Goal: Transaction & Acquisition: Purchase product/service

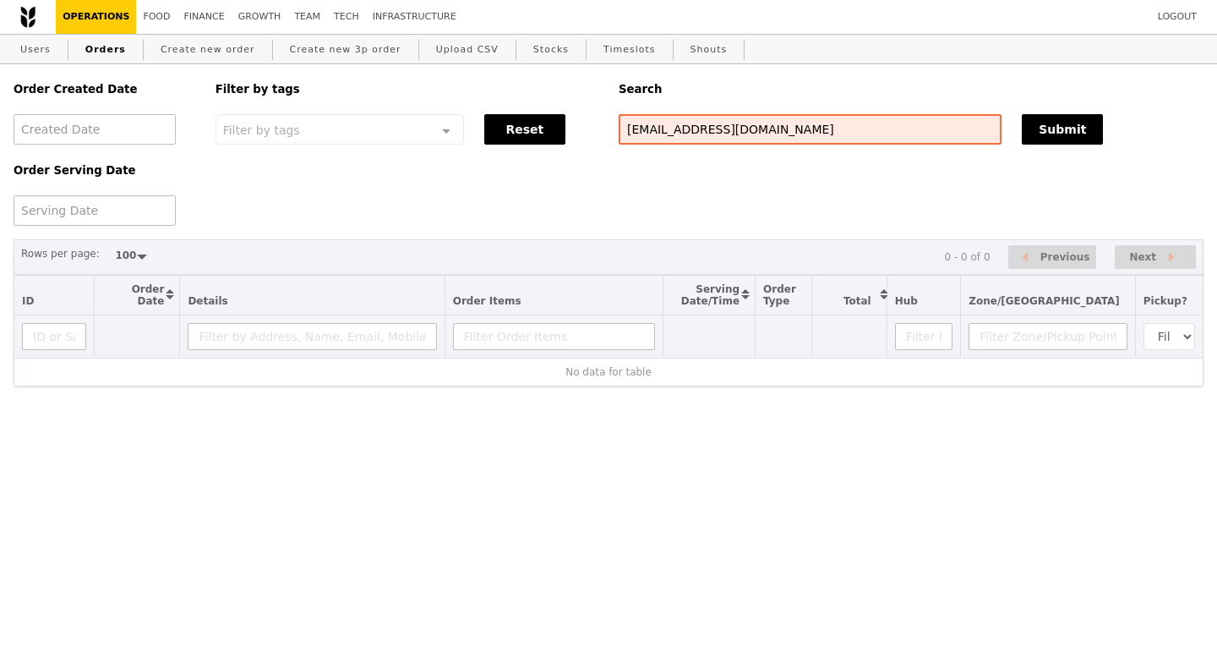
select select "100"
click at [245, 23] on link "Growth" at bounding box center [260, 17] width 57 height 34
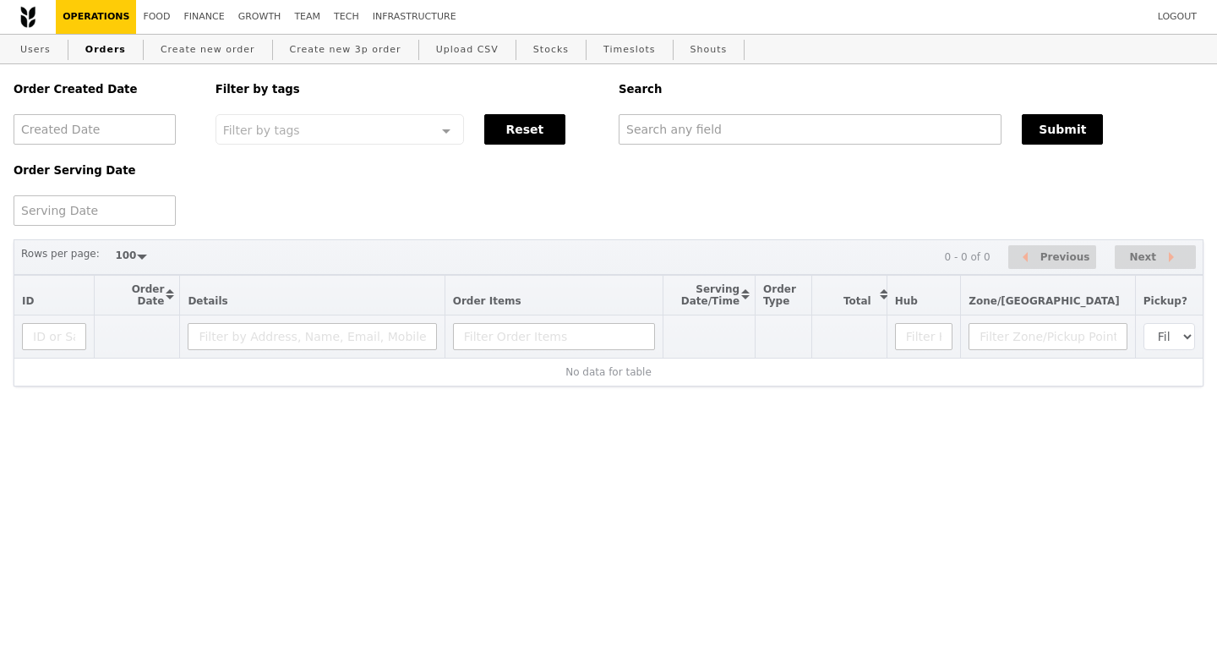
select select "100"
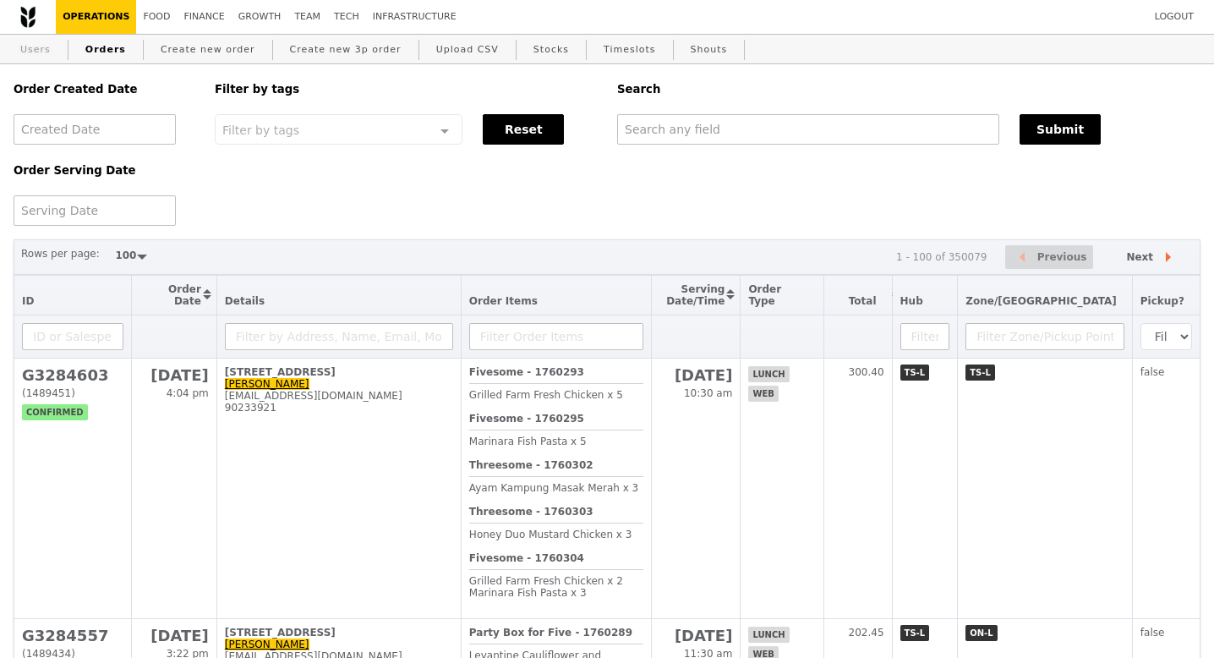
click at [32, 51] on link "Users" at bounding box center [36, 50] width 44 height 30
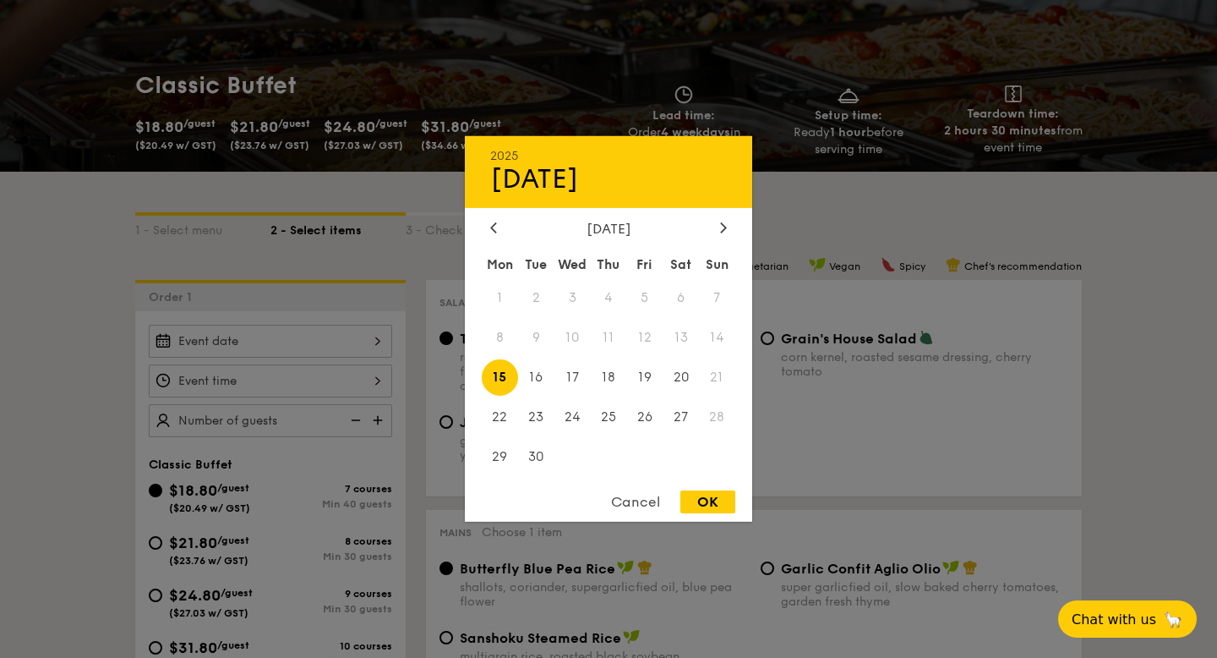
click at [702, 501] on div "OK" at bounding box center [707, 501] width 55 height 23
type input "Sep 15, 2025"
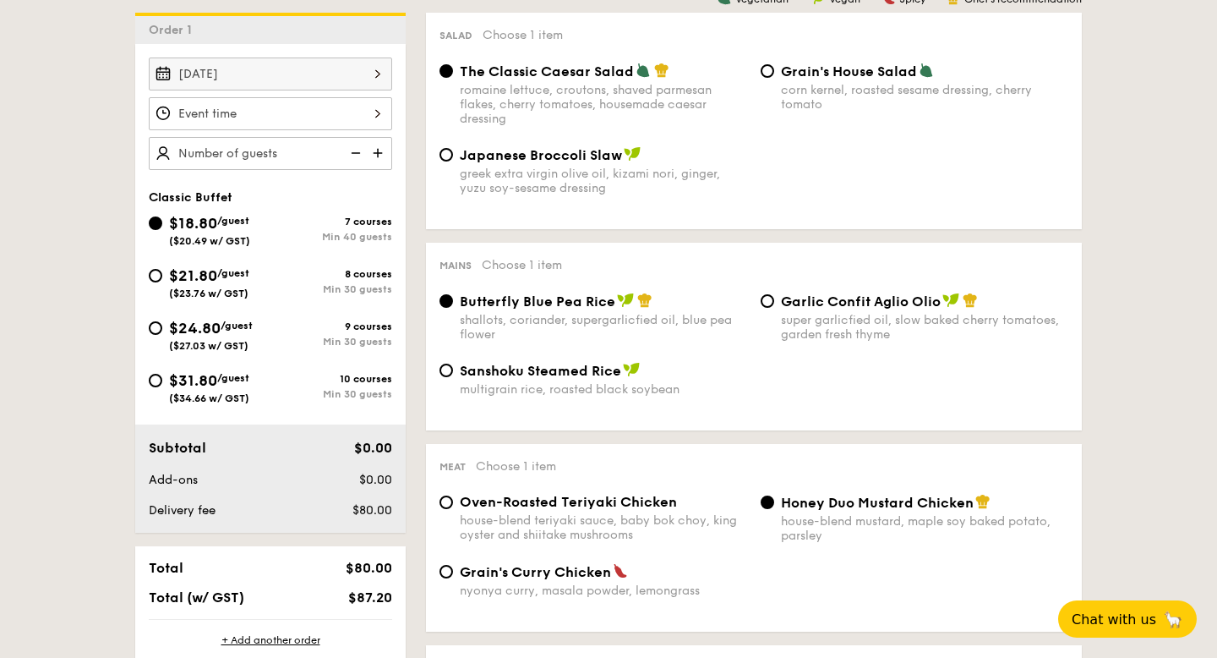
scroll to position [451, 0]
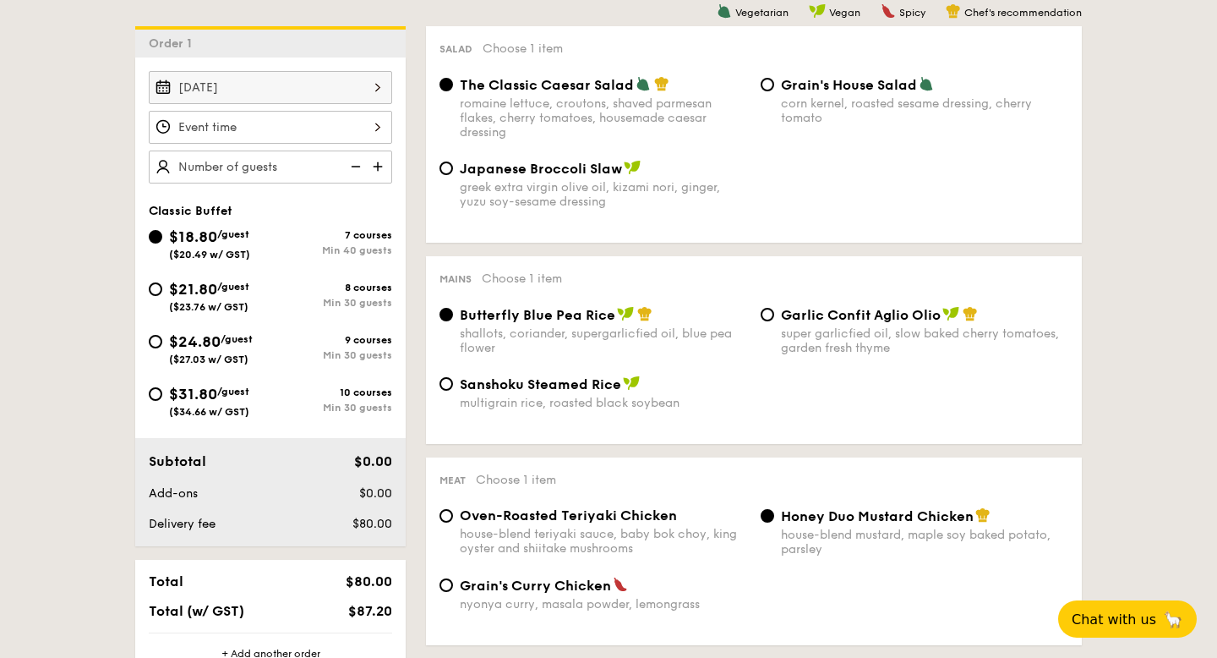
click at [370, 125] on div at bounding box center [270, 127] width 243 height 33
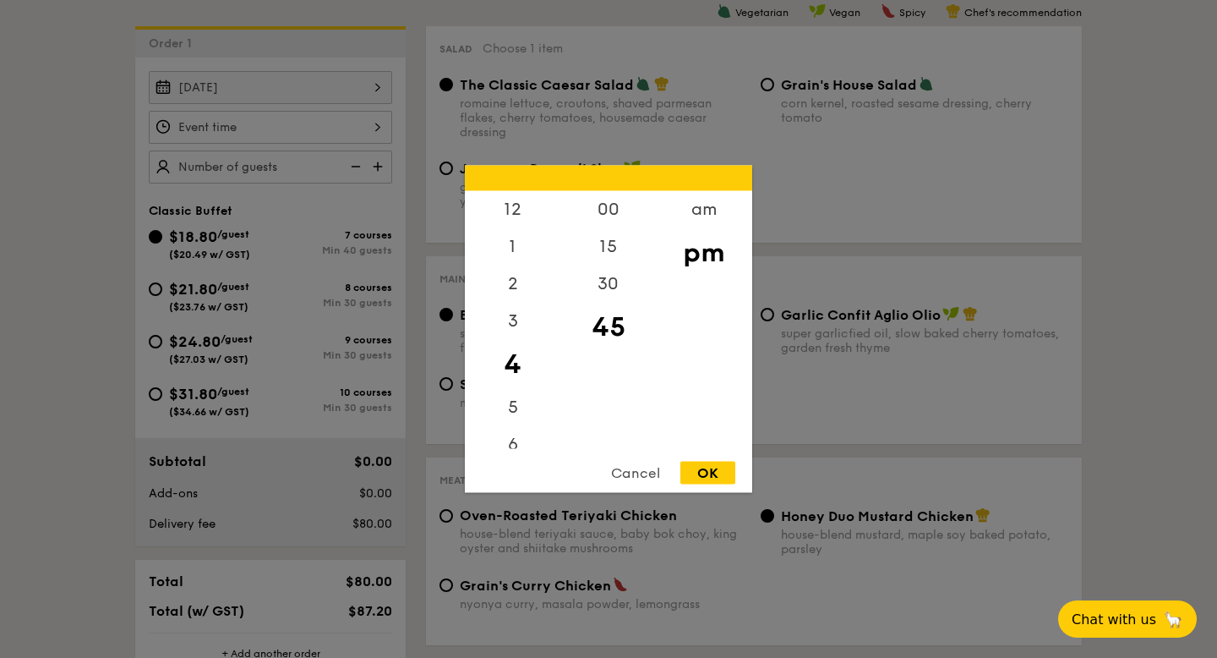
click at [704, 470] on div "OK" at bounding box center [707, 473] width 55 height 23
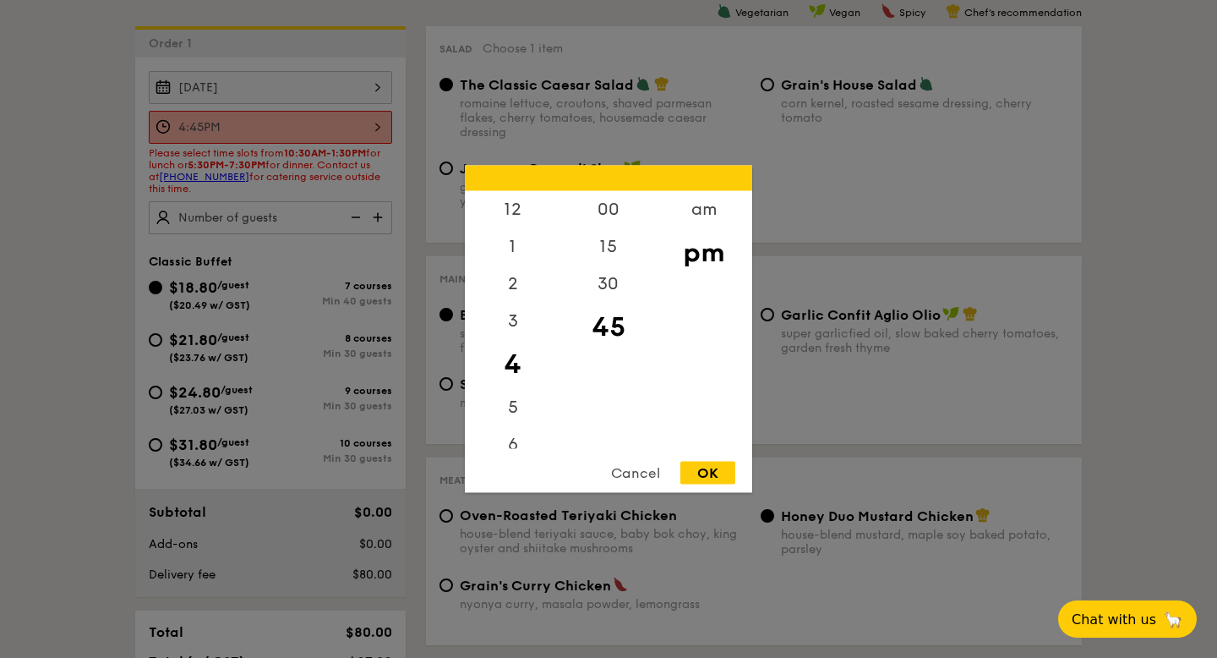
click at [376, 132] on div "4:45PM 12 1 2 3 4 5 6 7 8 9 10 11 00 15 30 45 am pm Cancel OK" at bounding box center [270, 127] width 243 height 33
click at [605, 287] on div "30" at bounding box center [608, 289] width 96 height 49
click at [608, 250] on div "15" at bounding box center [608, 252] width 96 height 49
click at [702, 473] on div "OK" at bounding box center [707, 473] width 55 height 23
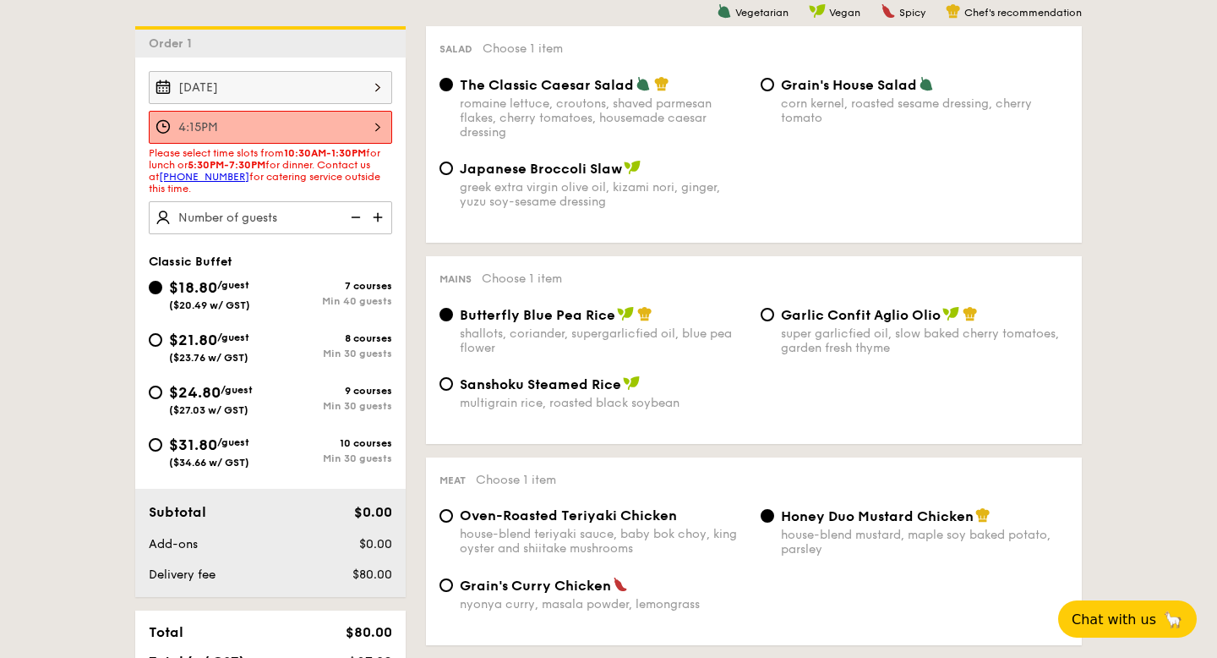
click at [374, 126] on div "4:15PM" at bounding box center [270, 127] width 243 height 33
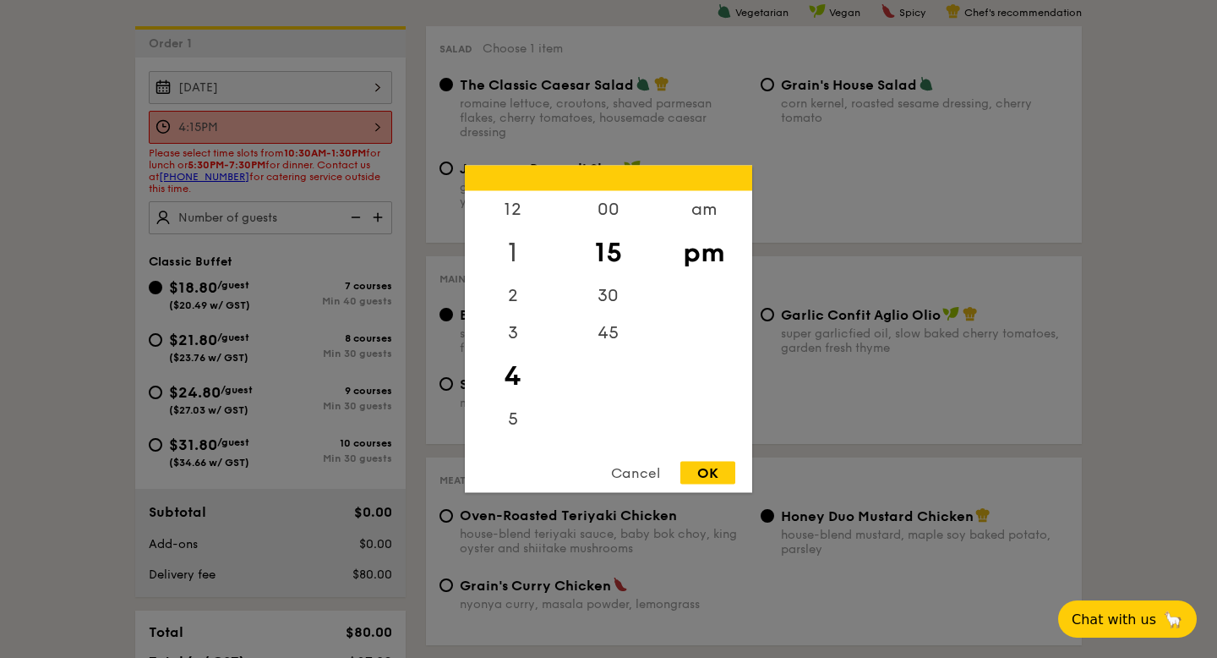
click at [509, 249] on div "1" at bounding box center [513, 252] width 96 height 49
click at [706, 470] on div "OK" at bounding box center [707, 473] width 55 height 23
type input "1:15PM"
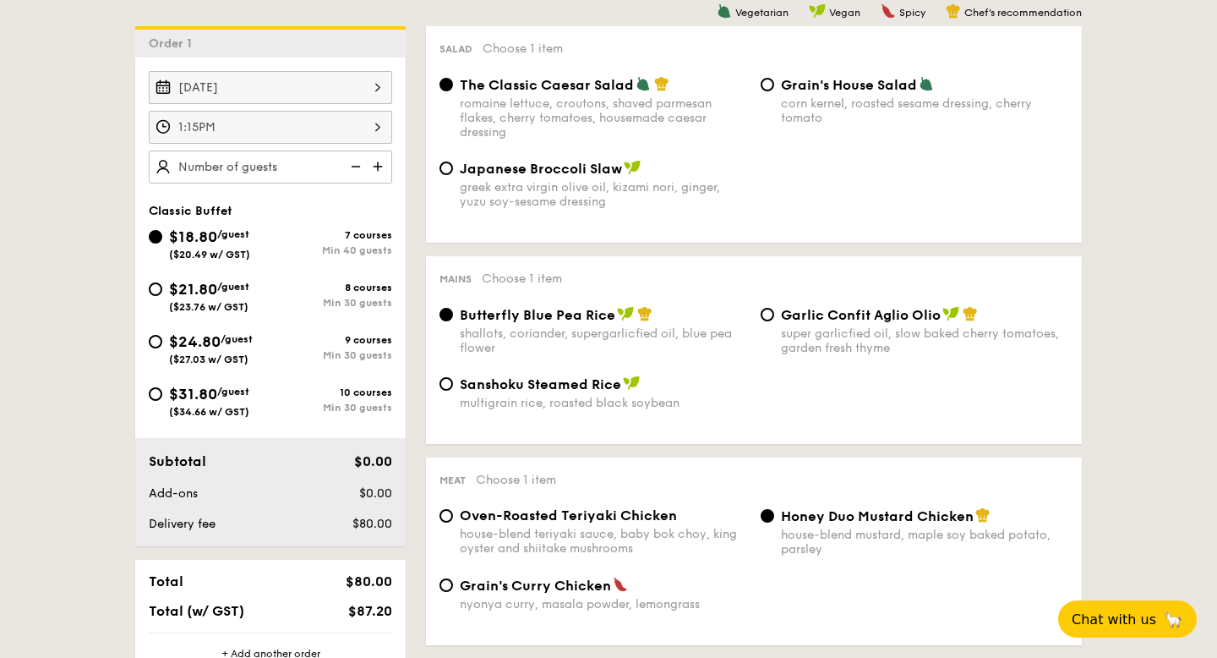
click at [375, 167] on img at bounding box center [379, 166] width 25 height 32
type input "40 guests"
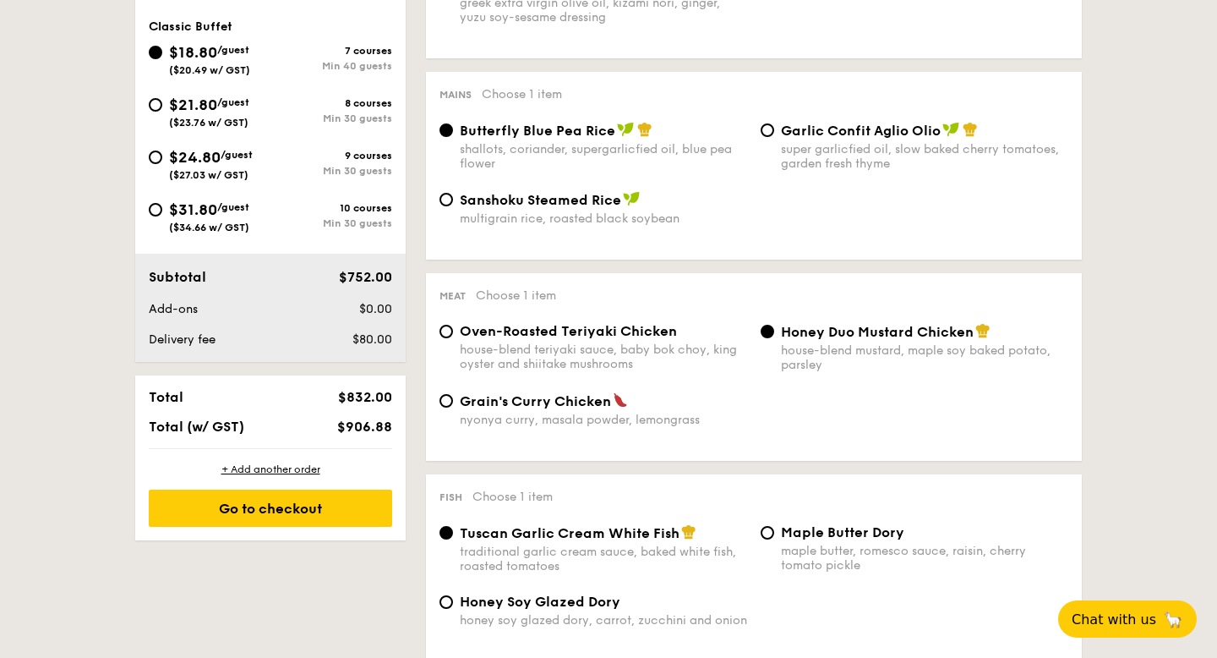
scroll to position [681, 0]
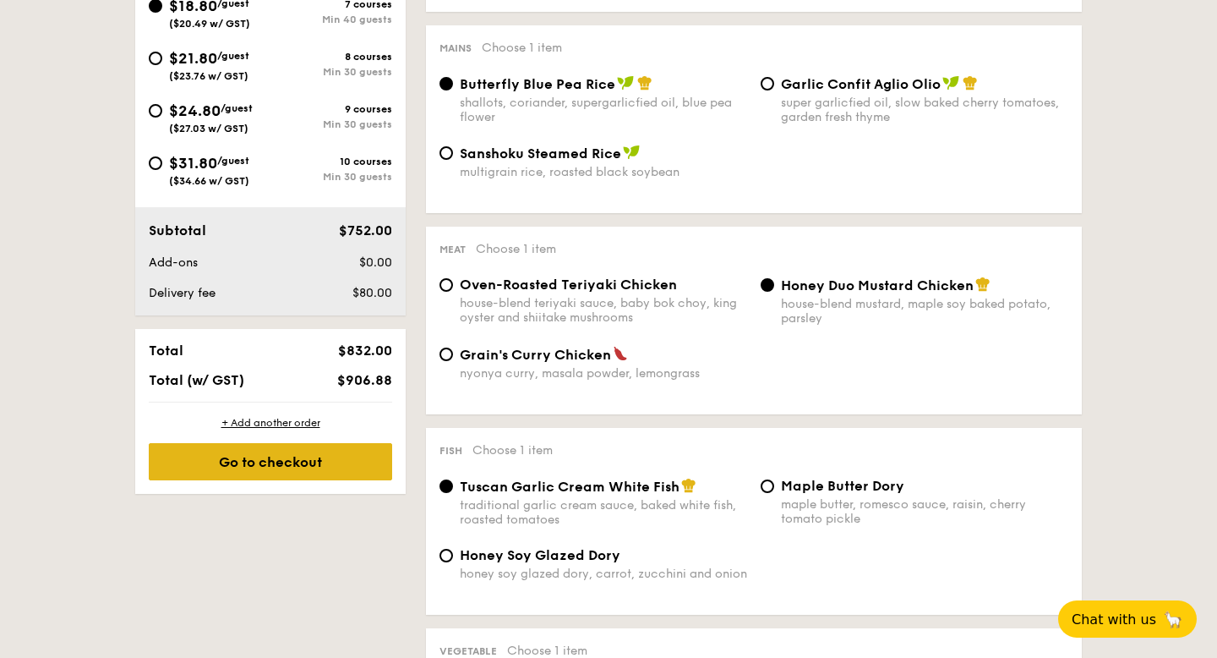
click at [314, 474] on div "Go to checkout" at bounding box center [270, 461] width 243 height 37
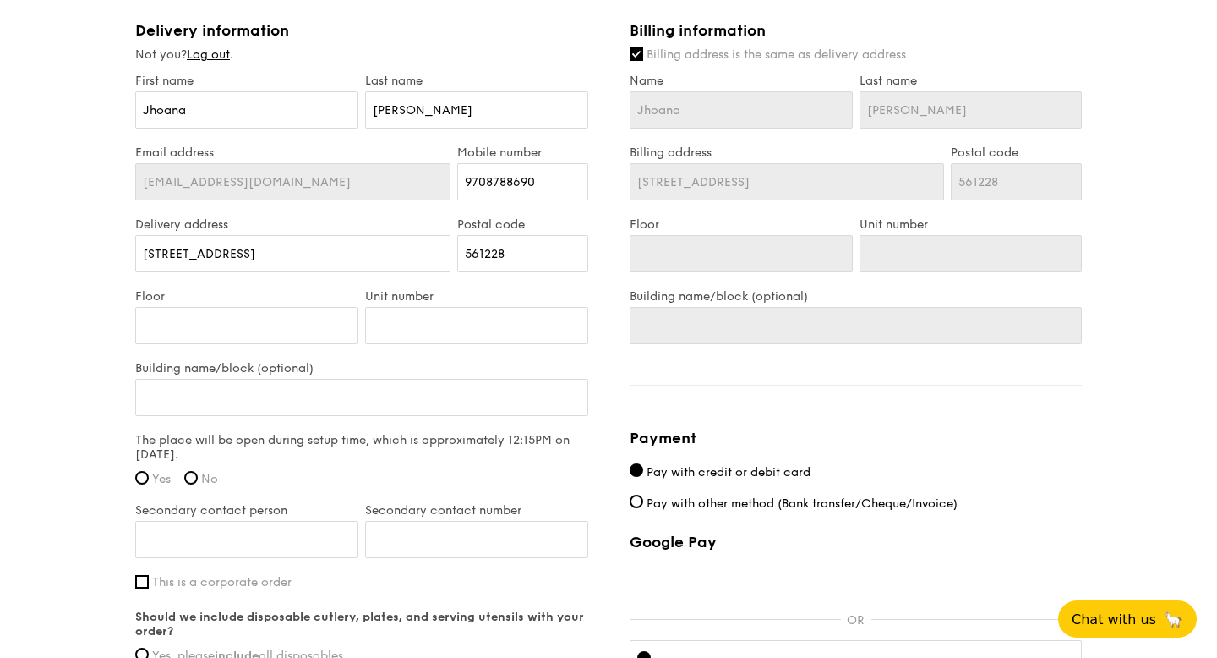
scroll to position [984, 0]
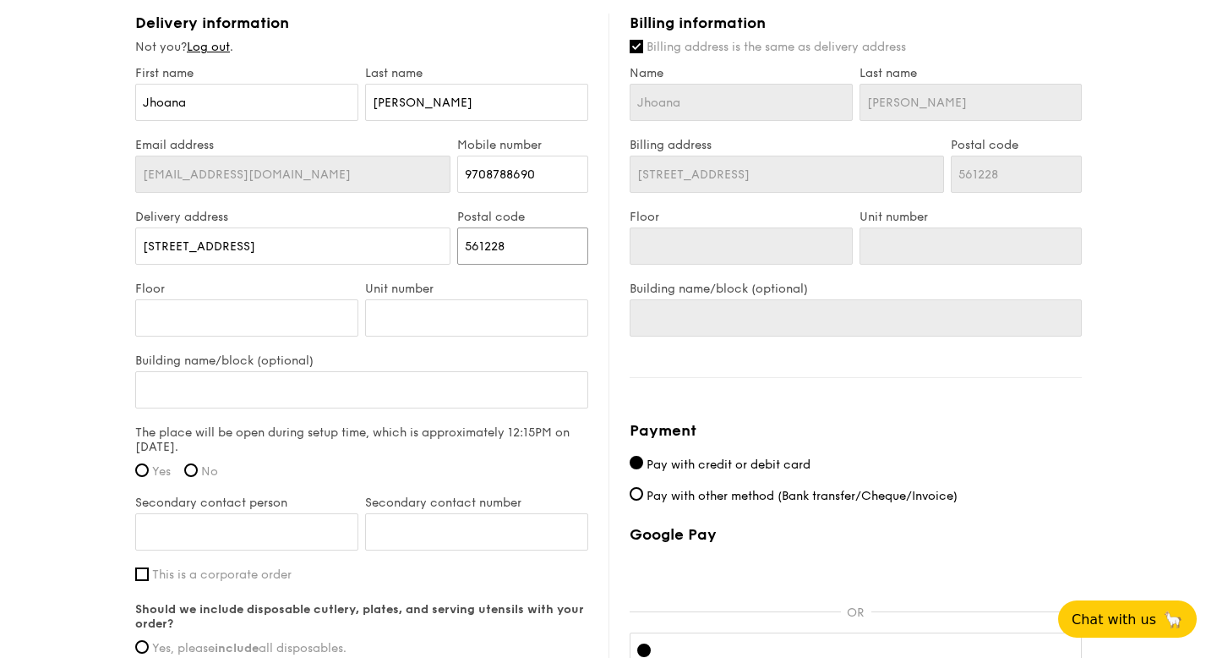
click at [487, 251] on input "561228" at bounding box center [522, 245] width 131 height 37
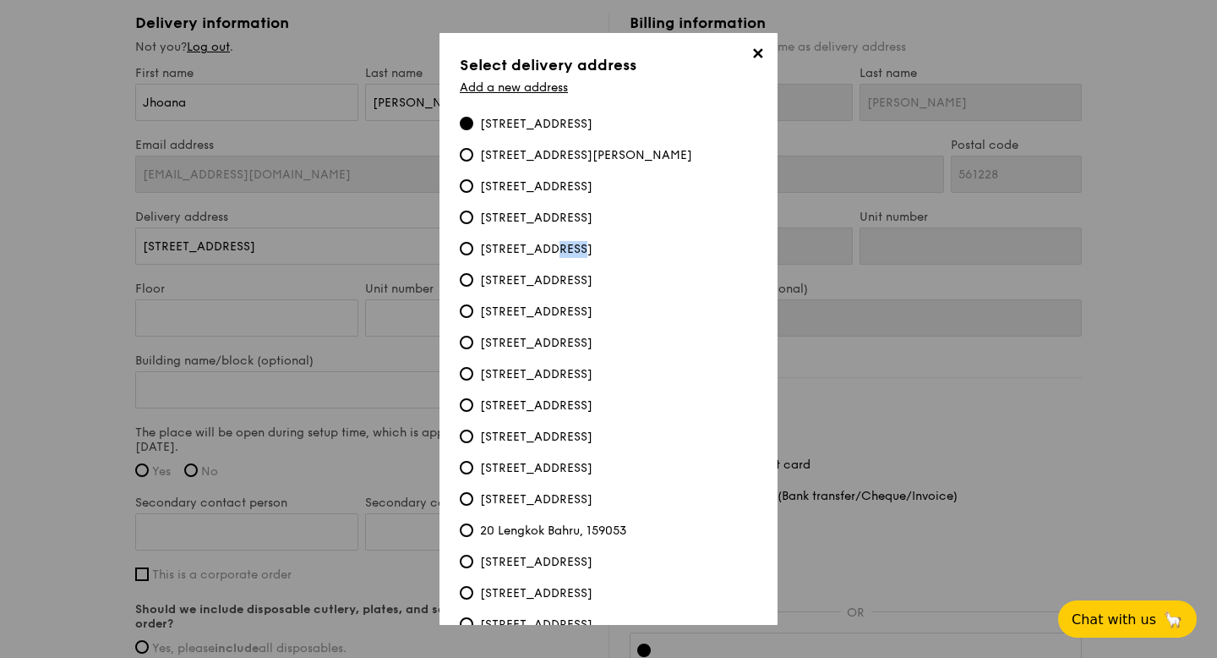
click at [487, 251] on div "228A Ang Mo Kio Street 23, 561228" at bounding box center [536, 249] width 112 height 17
click at [473, 251] on input "228A Ang Mo Kio Street 23, 561228" at bounding box center [467, 249] width 14 height 14
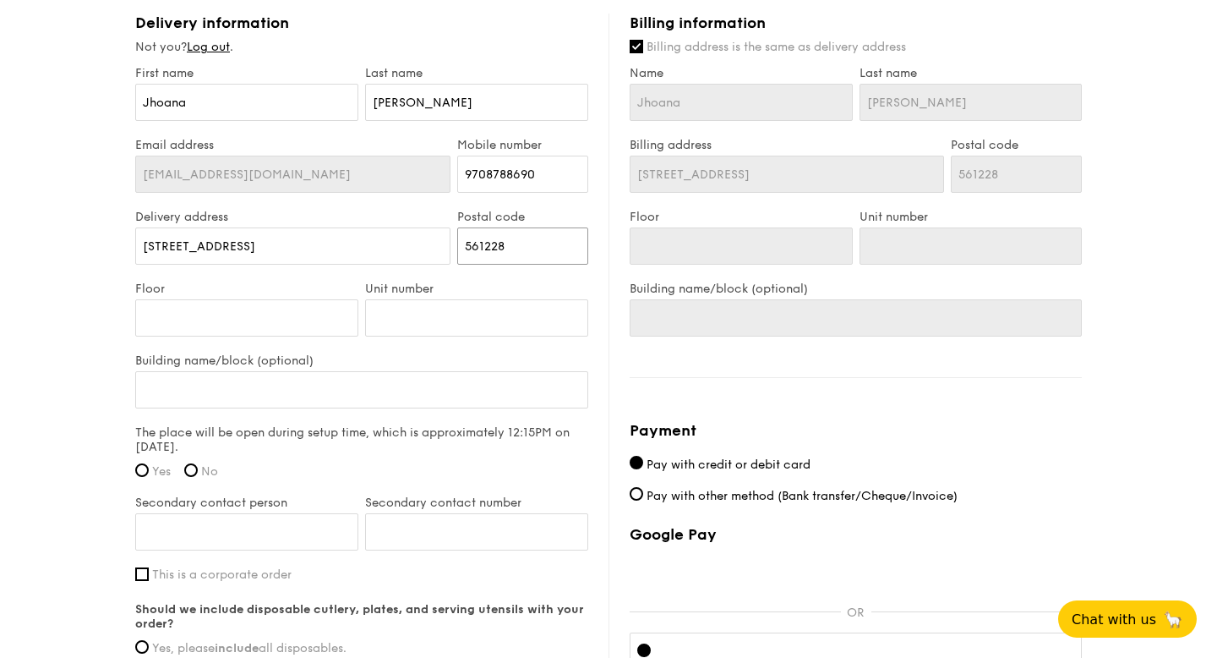
click at [487, 251] on input "561228" at bounding box center [522, 245] width 131 height 37
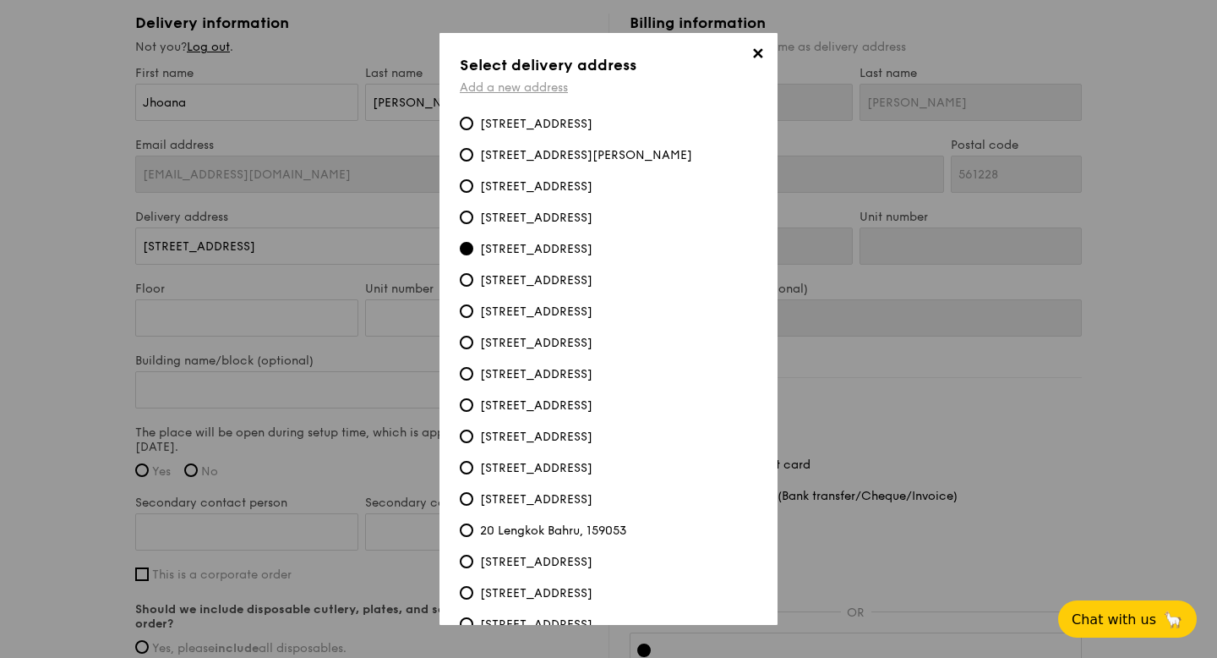
click at [540, 90] on link "Add a new address" at bounding box center [514, 87] width 108 height 14
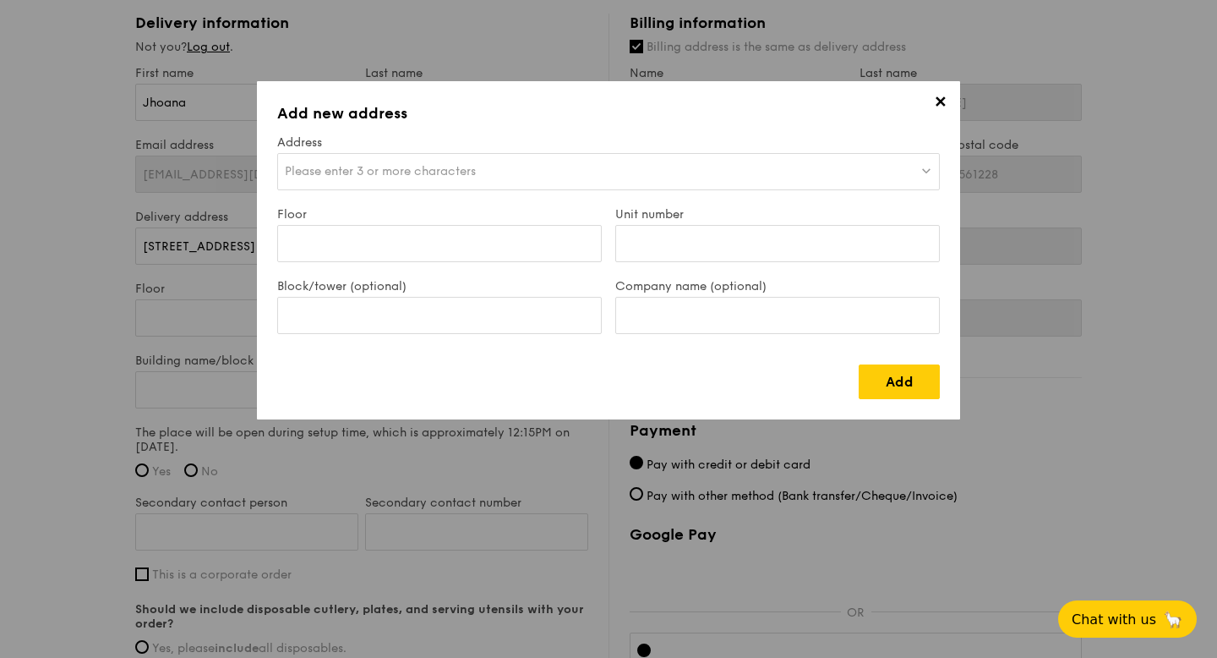
click at [449, 169] on span "Please enter 3 or more characters" at bounding box center [380, 171] width 191 height 14
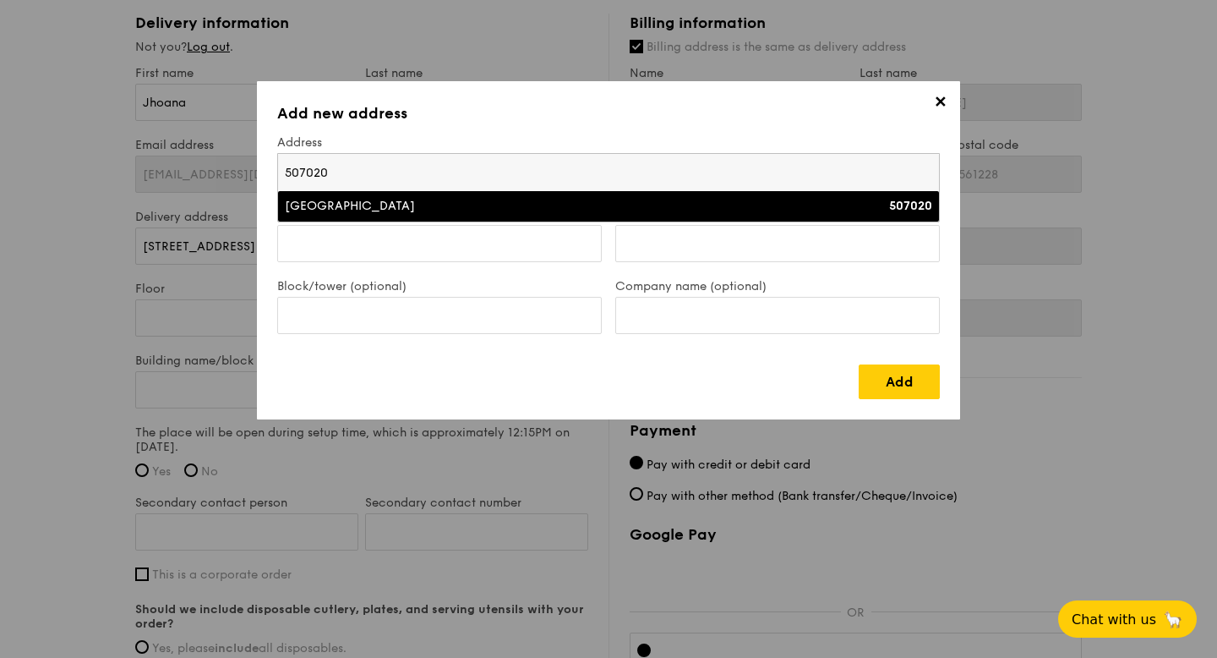
type input "507020"
click at [420, 202] on div "159W Jalan Loyang Besar" at bounding box center [528, 206] width 486 height 17
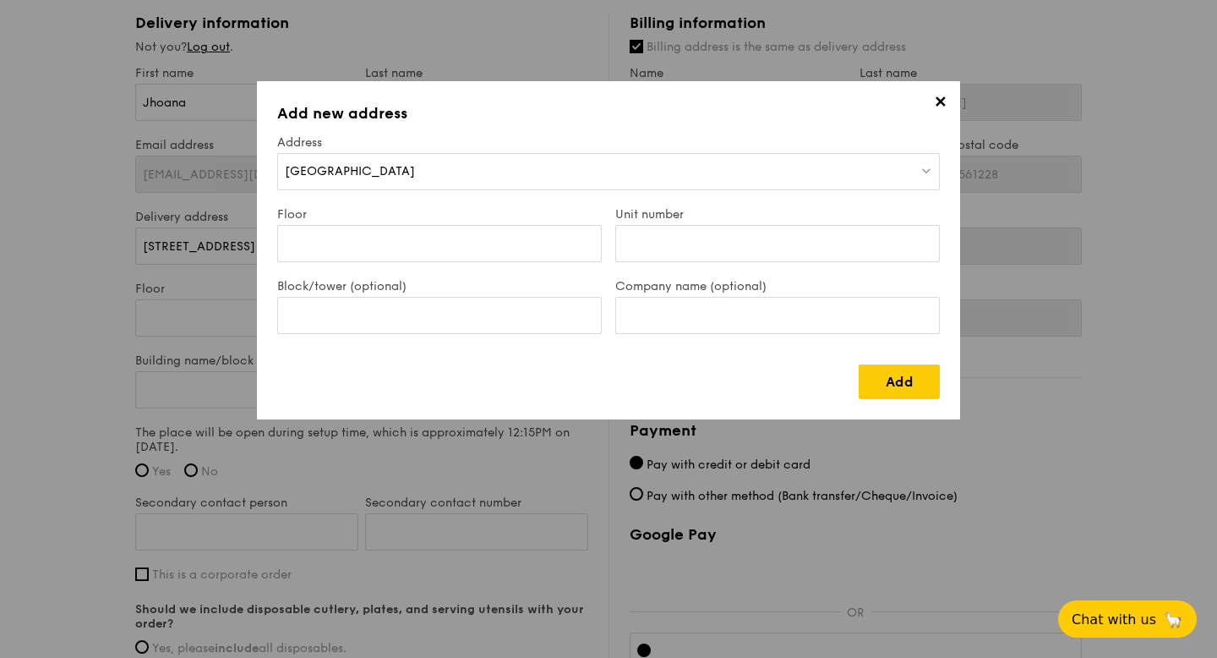
click at [944, 100] on span "✕" at bounding box center [940, 105] width 24 height 24
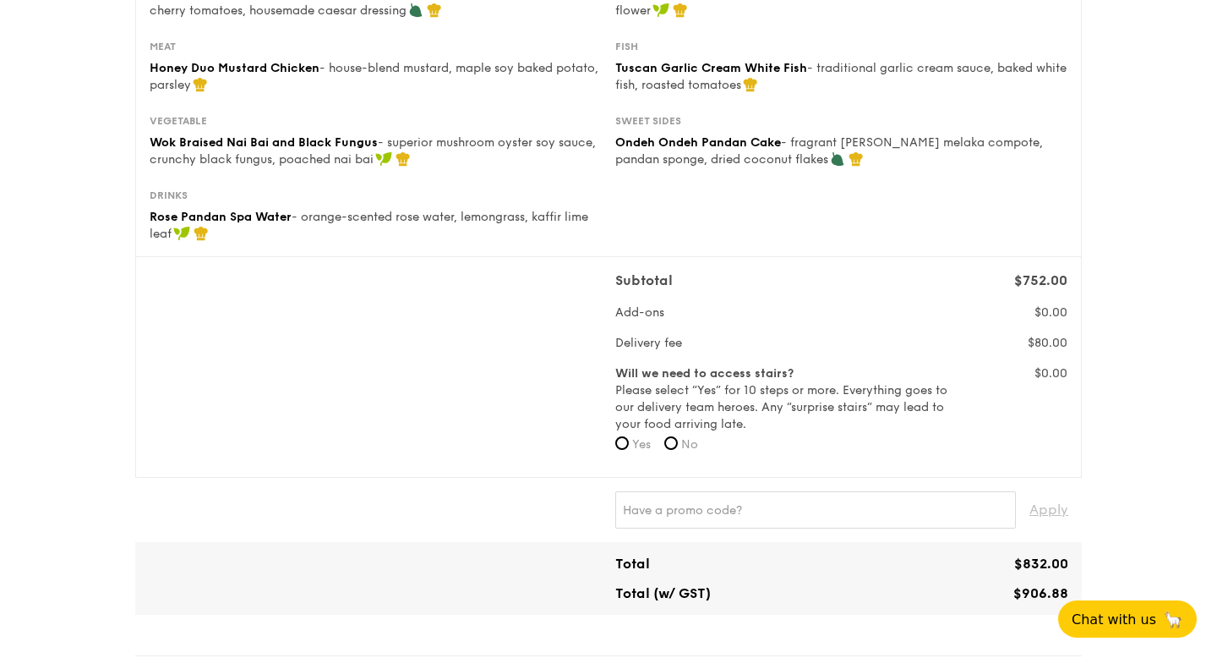
scroll to position [0, 0]
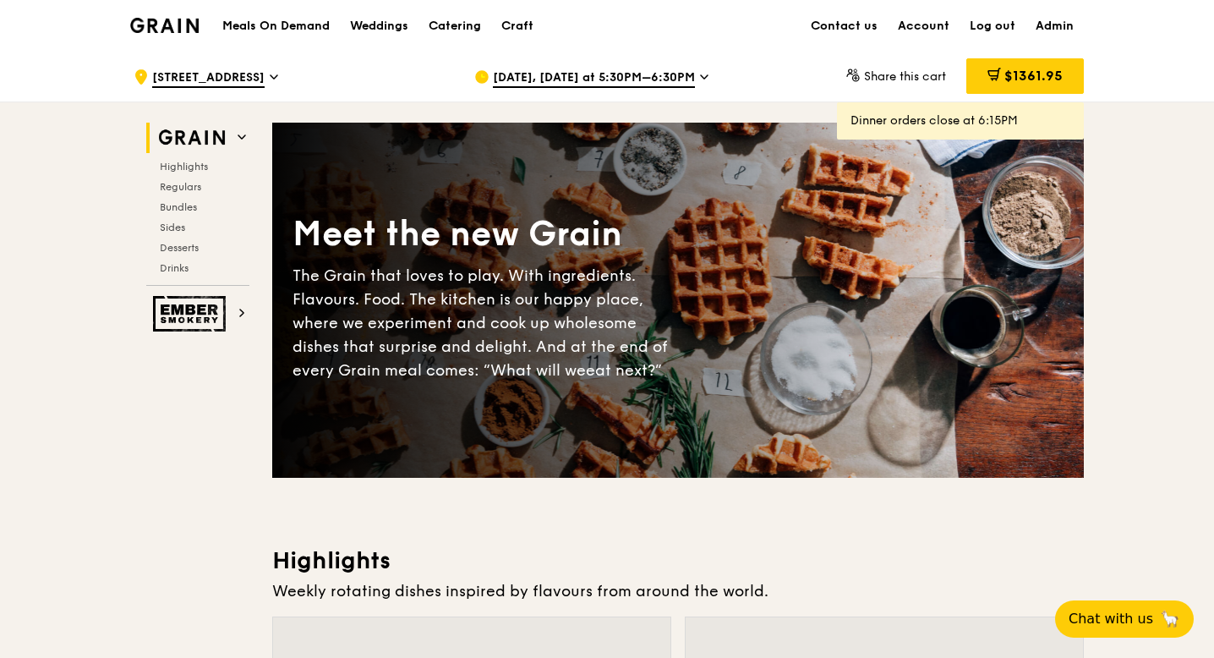
click at [265, 74] on span "228A Ang Mo Kio Street 23" at bounding box center [208, 78] width 112 height 19
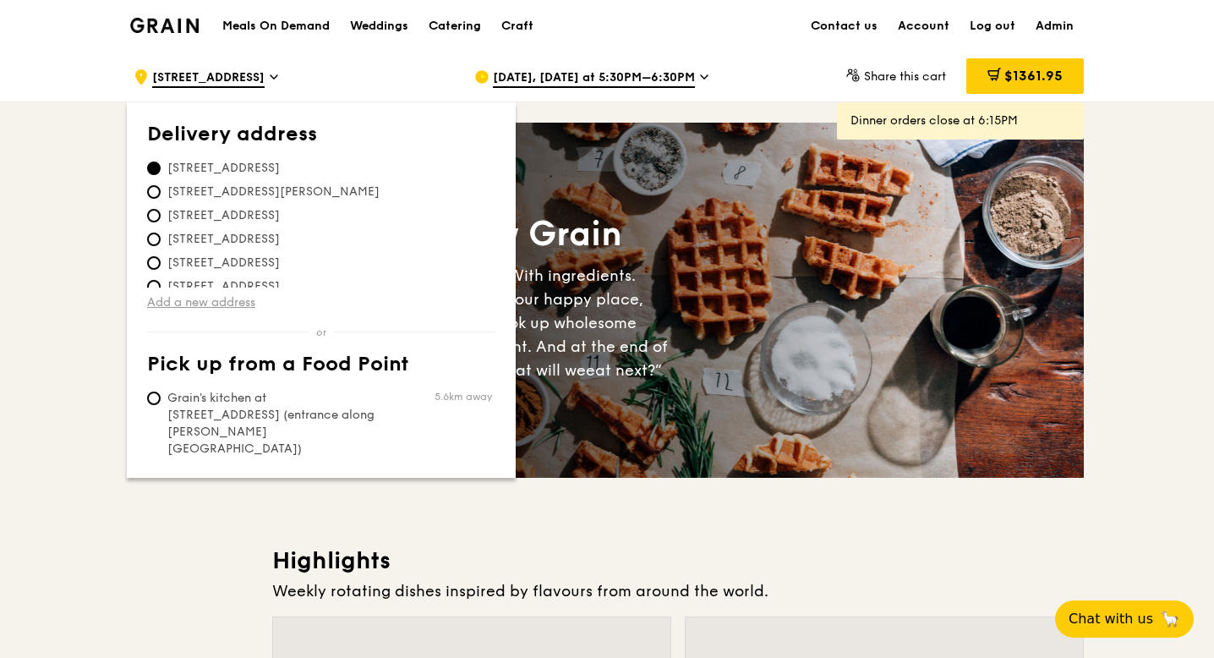
click at [205, 300] on link "Add a new address" at bounding box center [321, 302] width 348 height 17
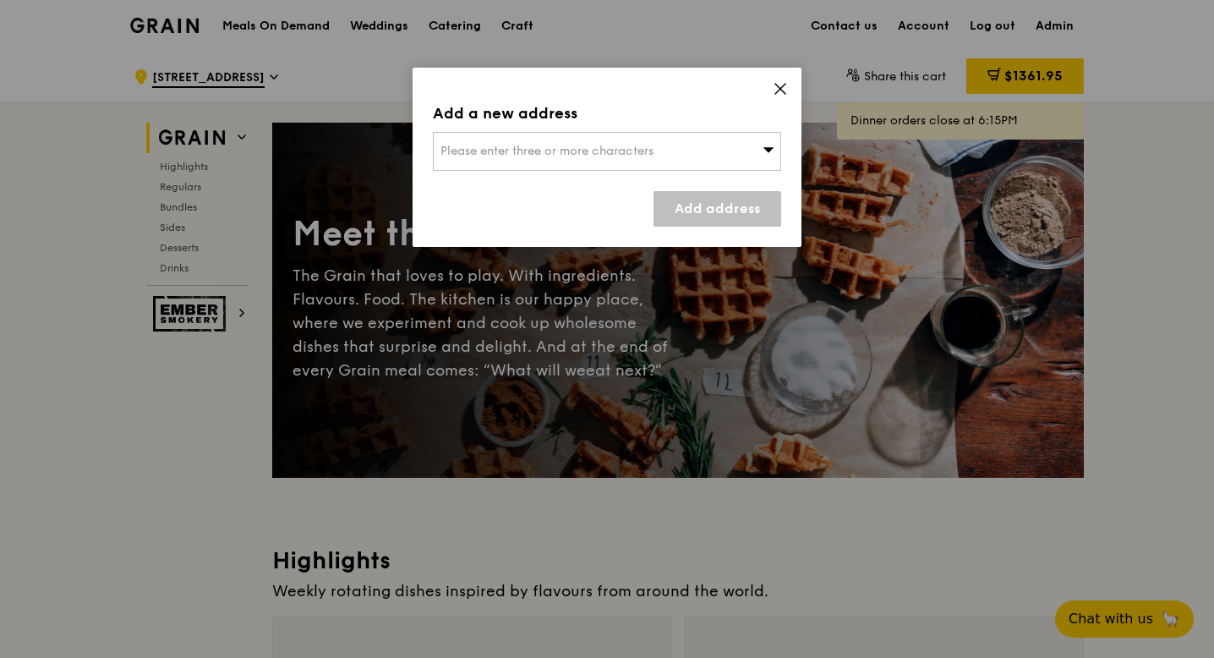
click at [520, 160] on div "Please enter three or more characters" at bounding box center [607, 151] width 348 height 39
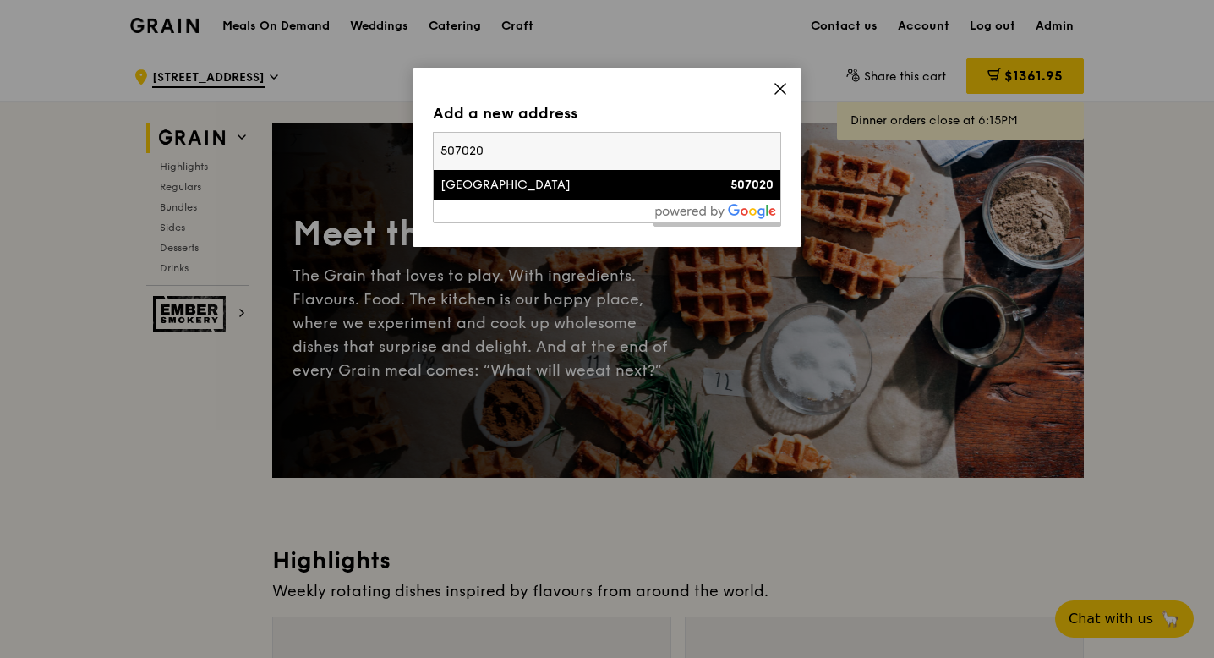
type input "507020"
click at [783, 85] on icon at bounding box center [780, 89] width 10 height 10
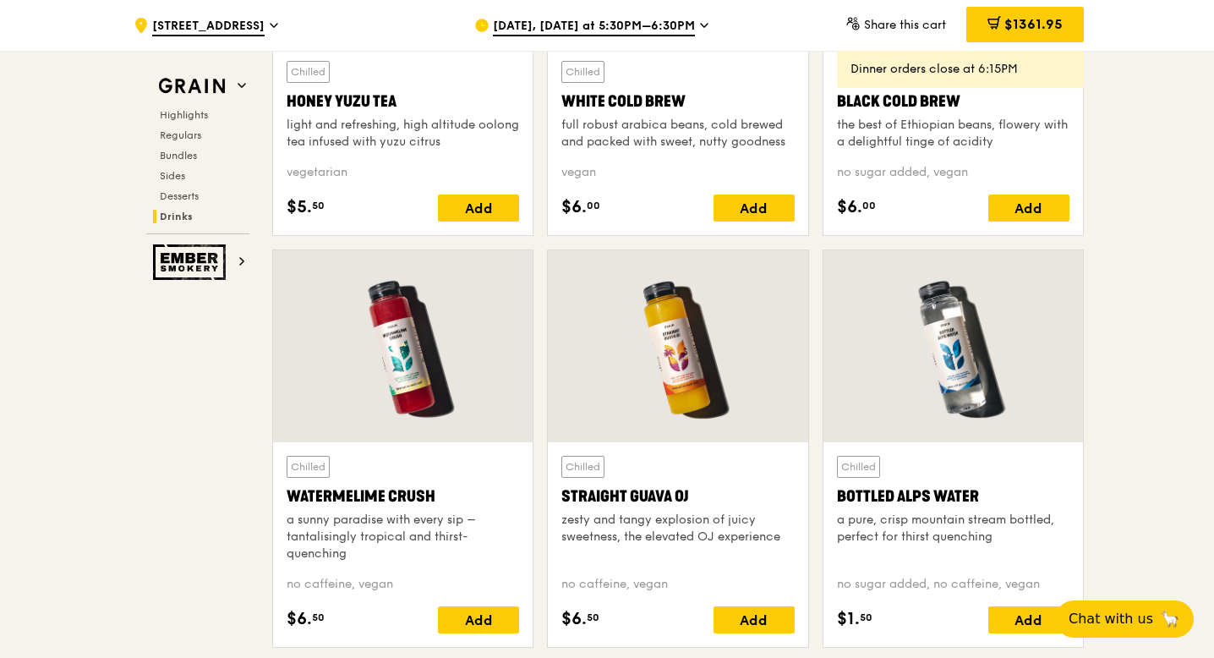
scroll to position [7098, 0]
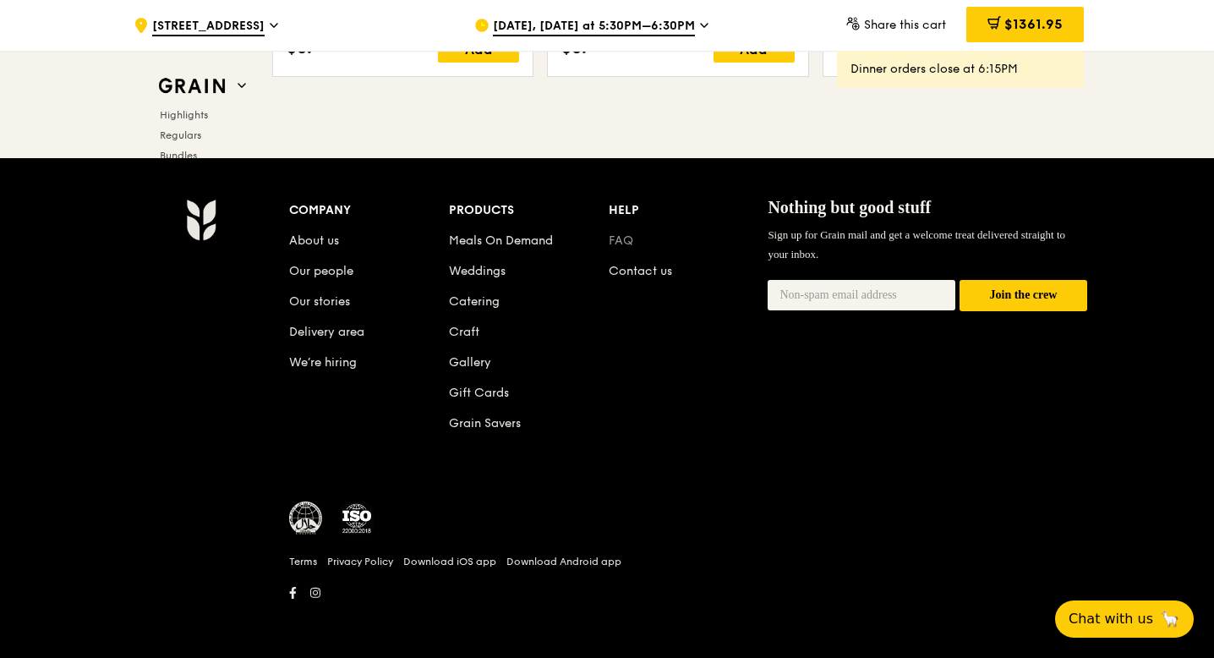
click at [622, 245] on link "FAQ" at bounding box center [621, 240] width 25 height 14
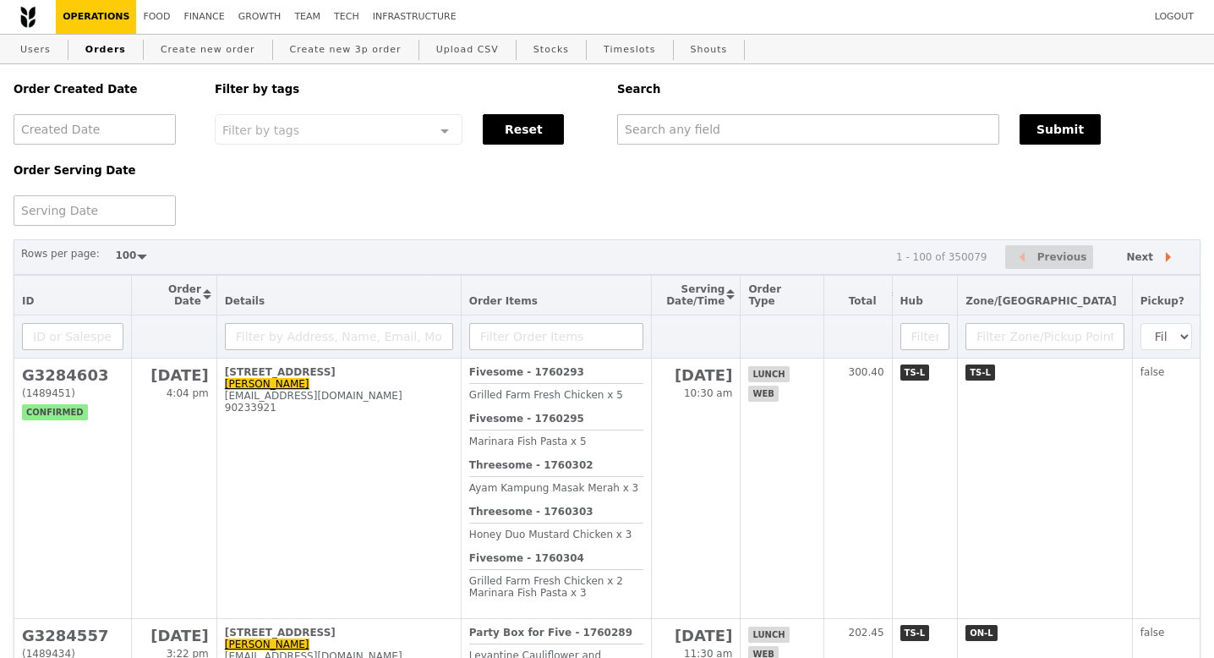
select select "100"
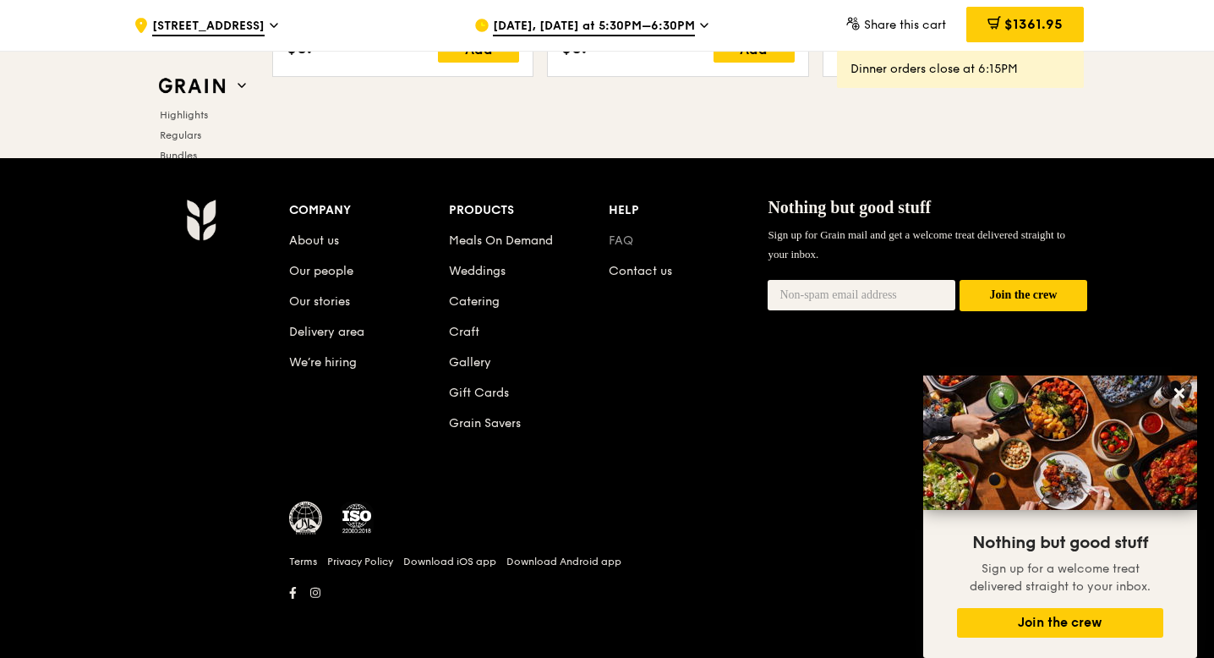
click at [615, 243] on link "FAQ" at bounding box center [621, 240] width 25 height 14
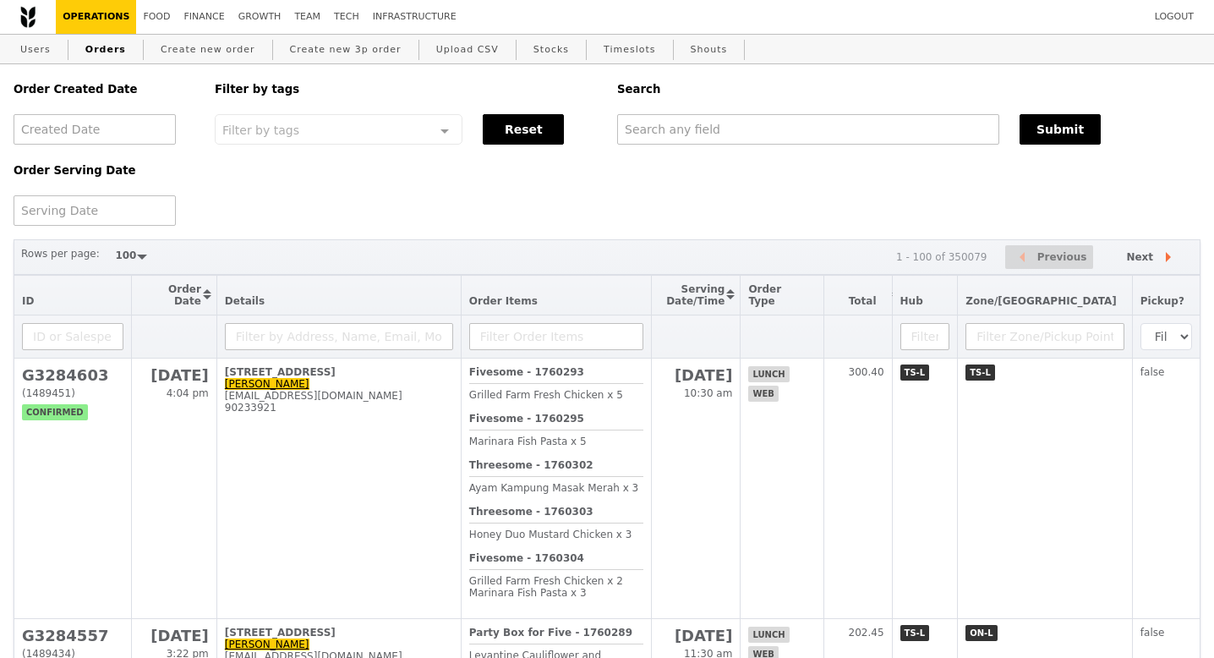
select select "100"
